Goal: Information Seeking & Learning: Learn about a topic

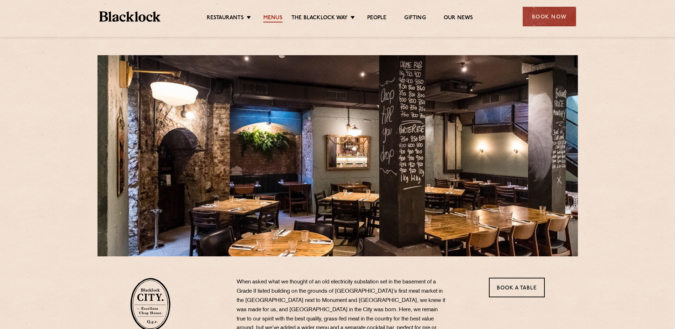
click at [279, 15] on link "Menus" at bounding box center [272, 19] width 19 height 8
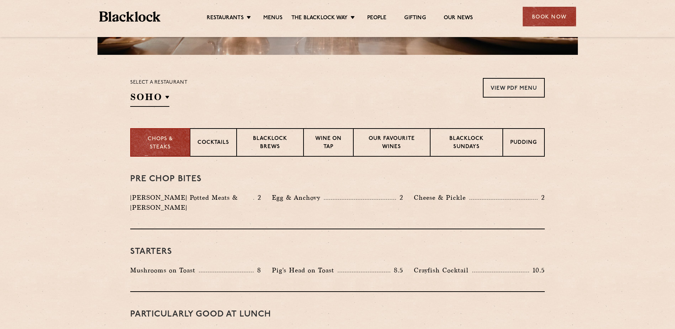
scroll to position [249, 0]
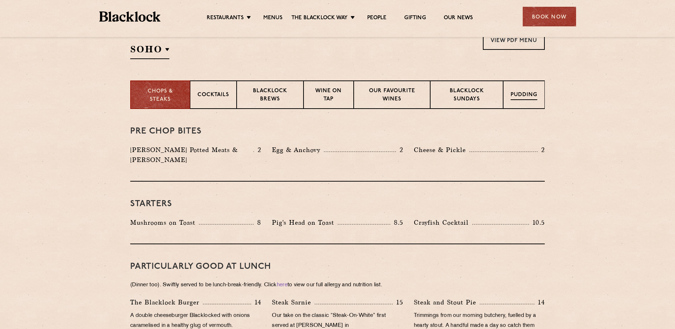
click at [515, 99] on p "Pudding" at bounding box center [524, 95] width 27 height 9
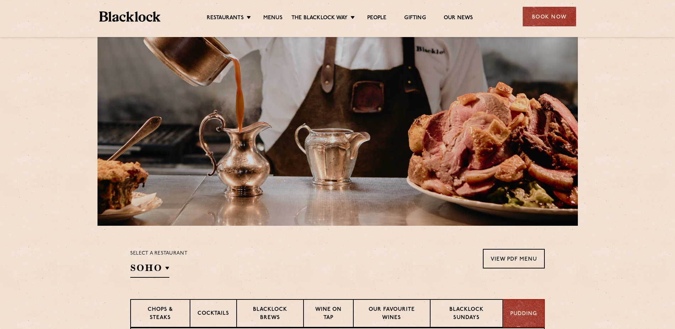
scroll to position [71, 0]
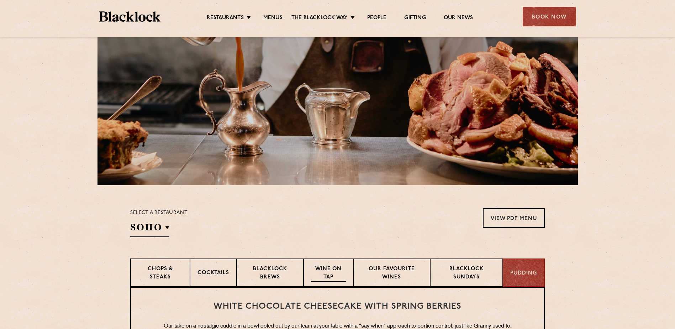
click at [320, 275] on p "Wine on Tap" at bounding box center [328, 273] width 35 height 17
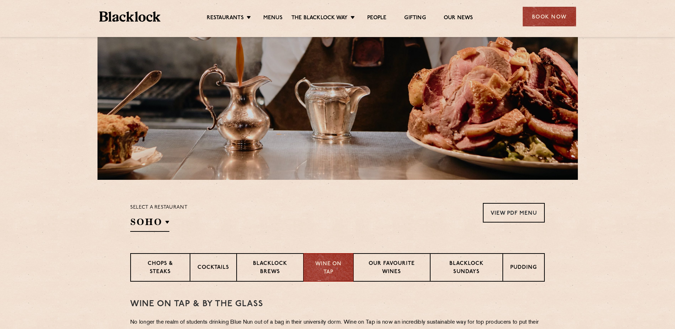
scroll to position [249, 0]
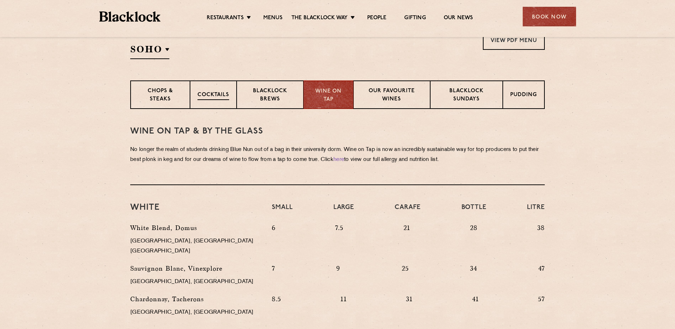
click at [213, 96] on p "Cocktails" at bounding box center [213, 95] width 32 height 9
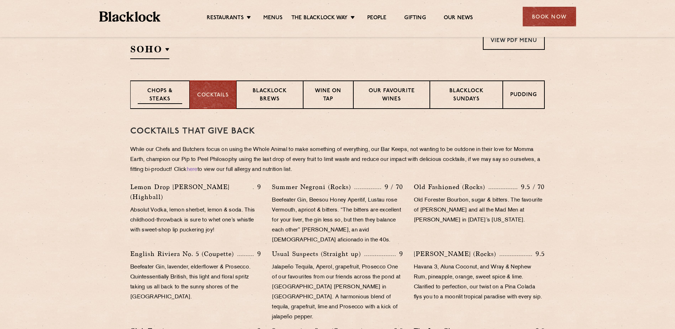
click at [174, 97] on p "Chops & Steaks" at bounding box center [160, 95] width 44 height 17
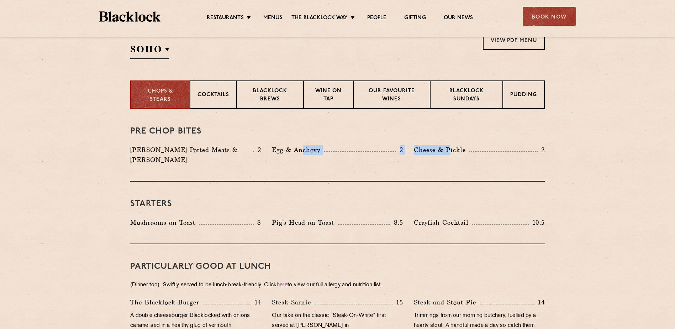
drag, startPoint x: 301, startPoint y: 150, endPoint x: 449, endPoint y: 151, distance: 148.0
click at [449, 151] on div "[PERSON_NAME] Potted Meats & Kimchi 2 Egg & Anchovy 2 [PERSON_NAME] & Pickle 2" at bounding box center [337, 156] width 425 height 23
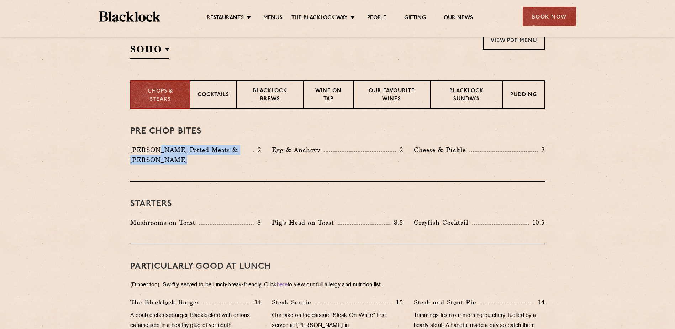
drag, startPoint x: 154, startPoint y: 154, endPoint x: 244, endPoint y: 151, distance: 90.8
click at [244, 151] on div "[PERSON_NAME] Potted Meats & Kimchi 2" at bounding box center [195, 155] width 131 height 20
drag, startPoint x: 135, startPoint y: 213, endPoint x: 195, endPoint y: 209, distance: 60.3
click at [195, 217] on p "Mushrooms on Toast" at bounding box center [164, 222] width 69 height 10
drag, startPoint x: 195, startPoint y: 209, endPoint x: 342, endPoint y: 207, distance: 147.0
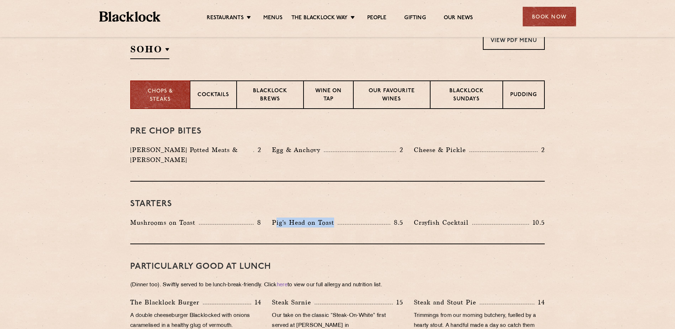
click at [342, 207] on div "Starters Mushrooms on Toast 8 Pig's Head on Toast 8.5 Crayfish Cocktail 10.5" at bounding box center [337, 212] width 415 height 63
drag, startPoint x: 470, startPoint y: 204, endPoint x: 485, endPoint y: 202, distance: 14.6
click at [485, 202] on div "Starters Mushrooms on Toast 8 Pig's Head on Toast 8.5 Crayfish Cocktail 10.5" at bounding box center [337, 212] width 415 height 63
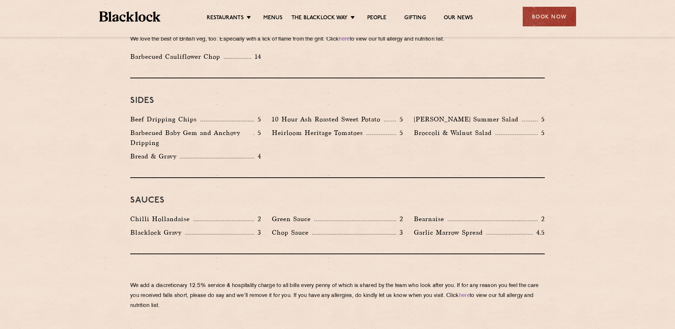
scroll to position [1139, 0]
